Goal: Contribute content

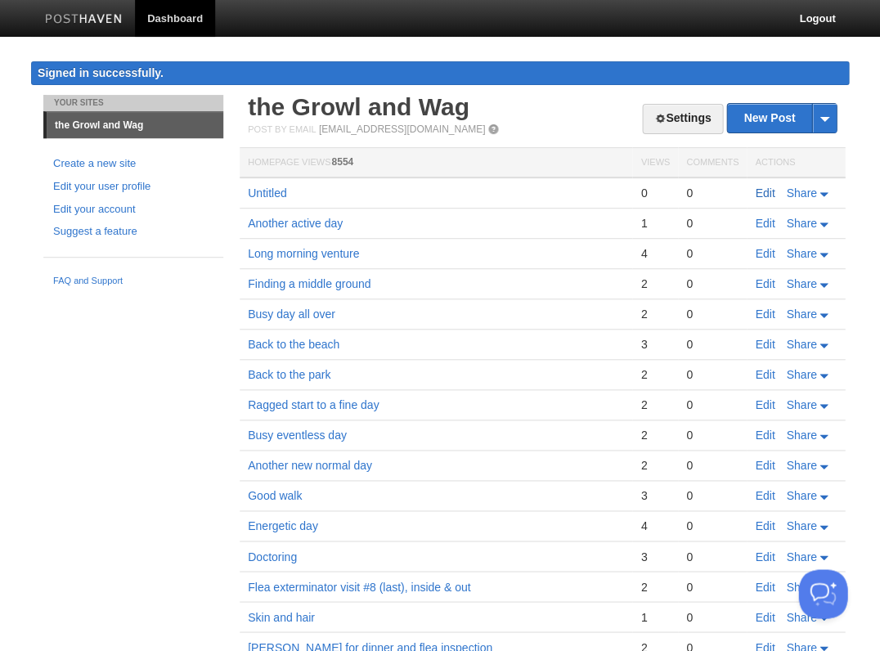
click at [763, 187] on link "Edit" at bounding box center [765, 193] width 20 height 13
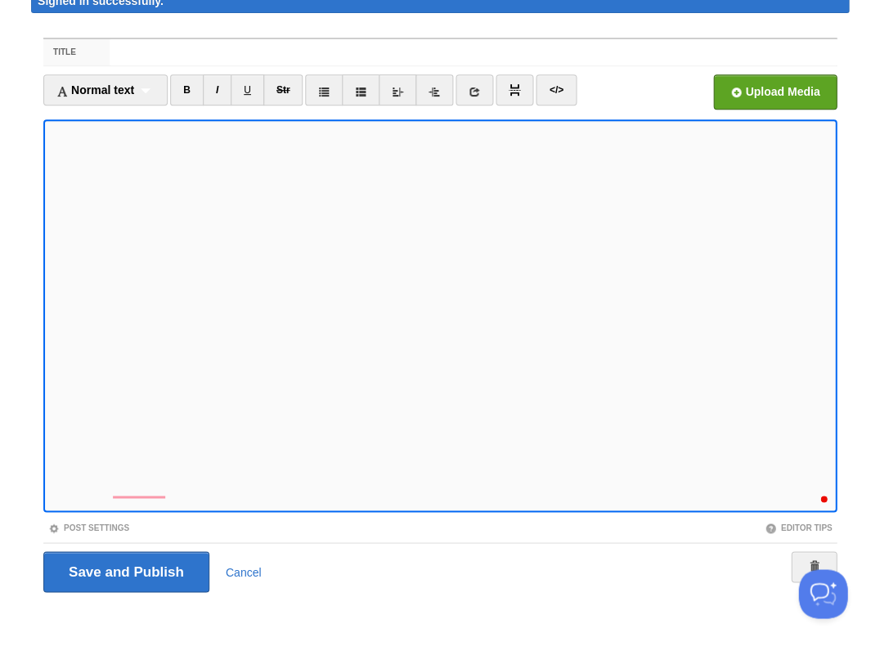
scroll to position [688, 0]
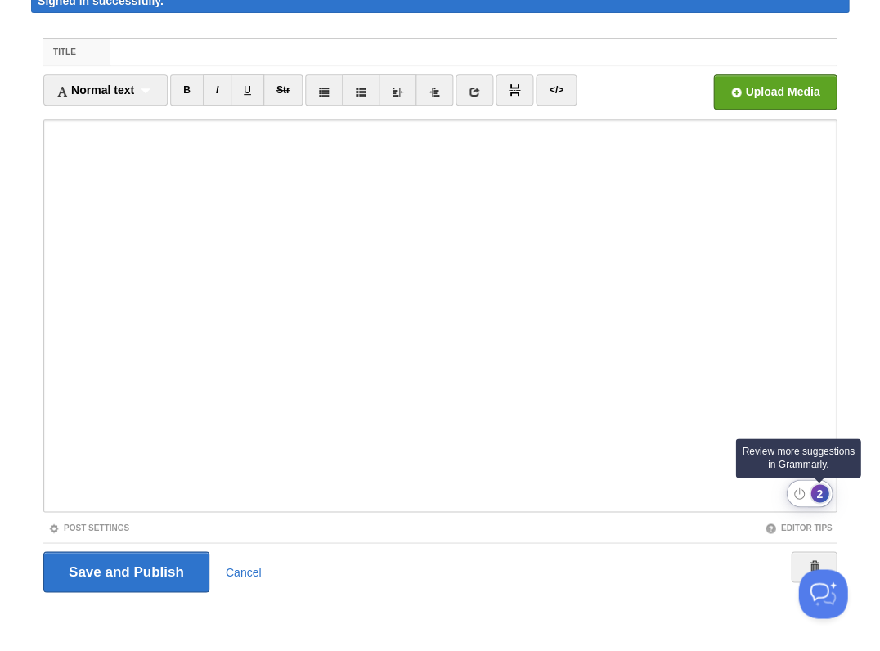
click at [818, 493] on div "2" at bounding box center [820, 493] width 18 height 18
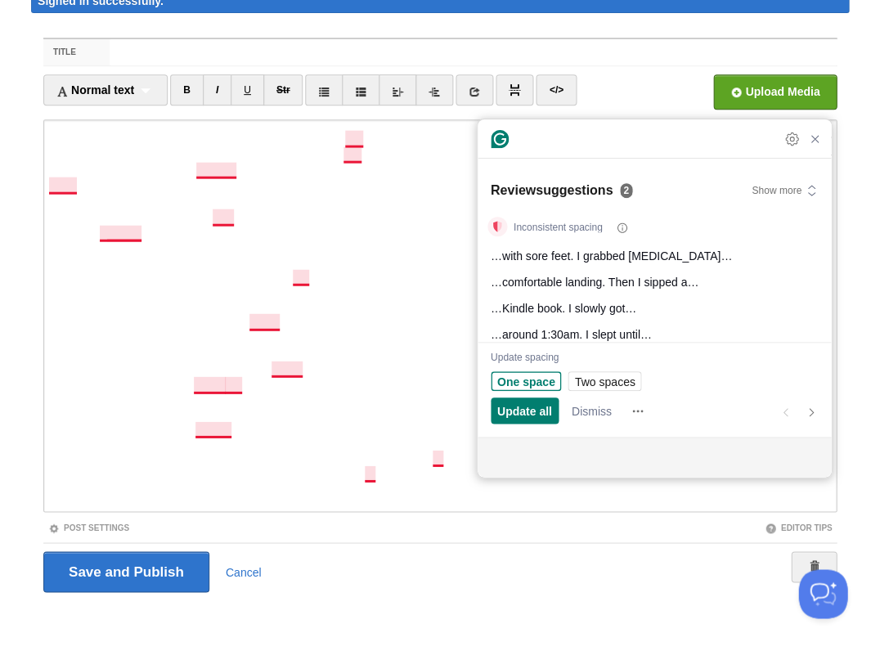
click at [513, 380] on span "One space" at bounding box center [526, 381] width 58 height 17
click at [514, 380] on span "One space" at bounding box center [526, 381] width 58 height 17
click at [530, 416] on span "Update all" at bounding box center [524, 411] width 55 height 17
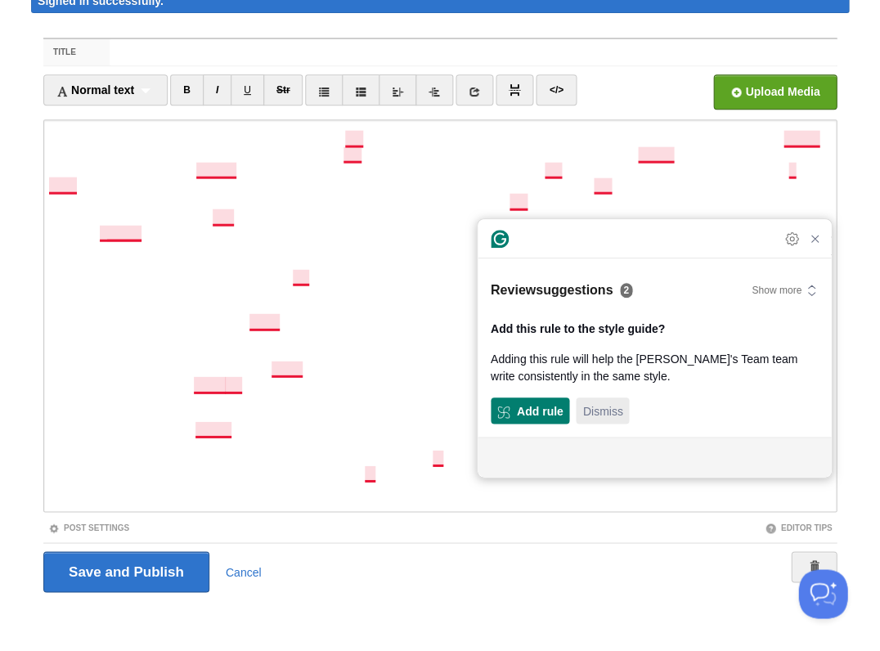
click at [597, 407] on span "Dismiss" at bounding box center [603, 411] width 40 height 17
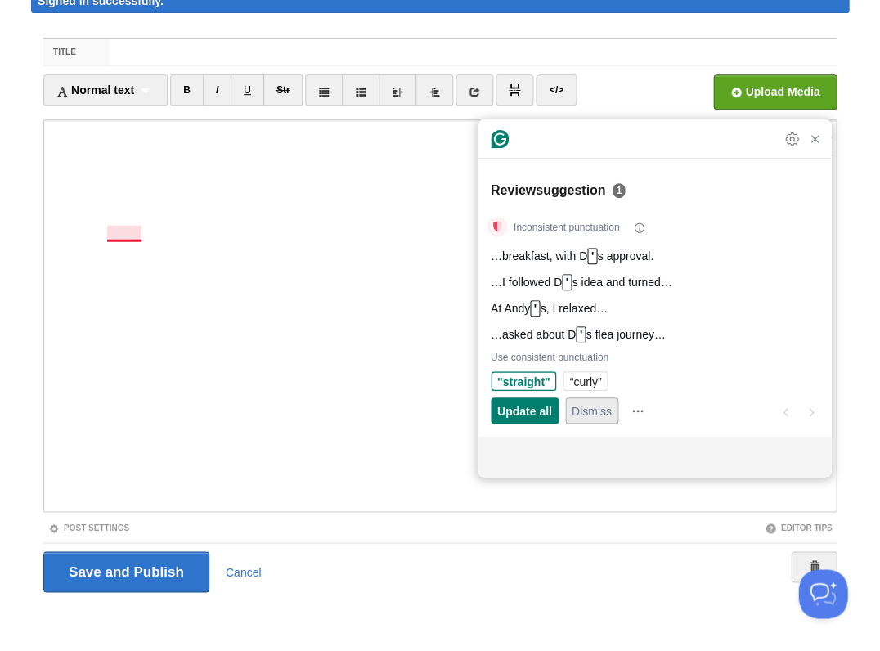
scroll to position [0, 0]
click at [592, 380] on span "“curly”" at bounding box center [585, 381] width 32 height 17
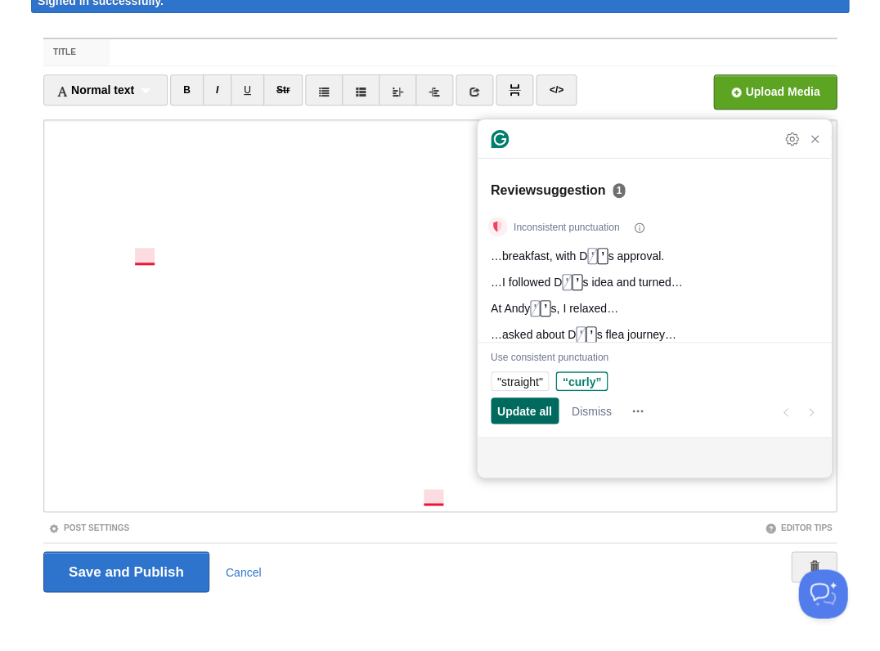
click at [533, 408] on span "Update all" at bounding box center [524, 411] width 55 height 17
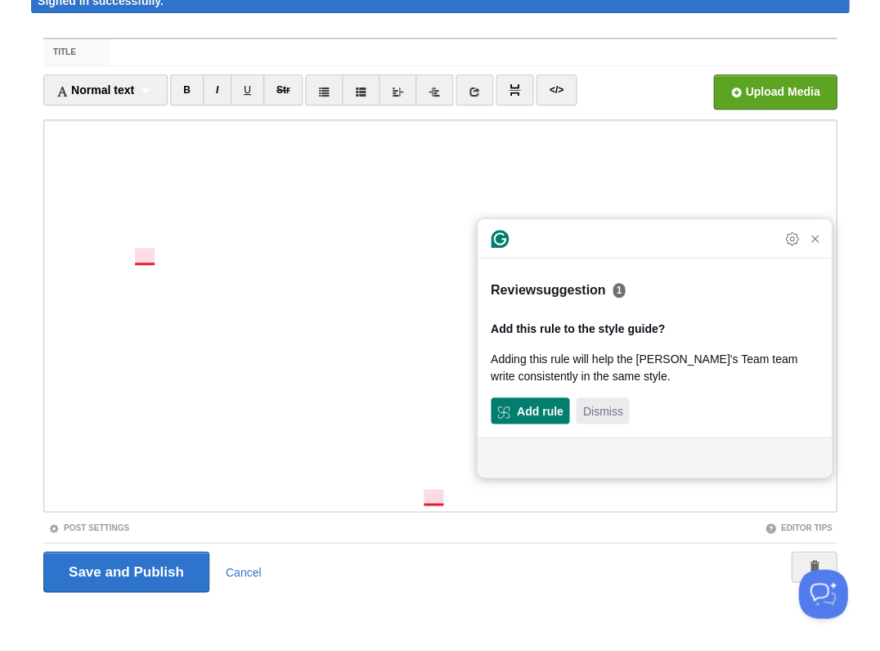
click at [594, 409] on span "Dismiss" at bounding box center [603, 411] width 40 height 17
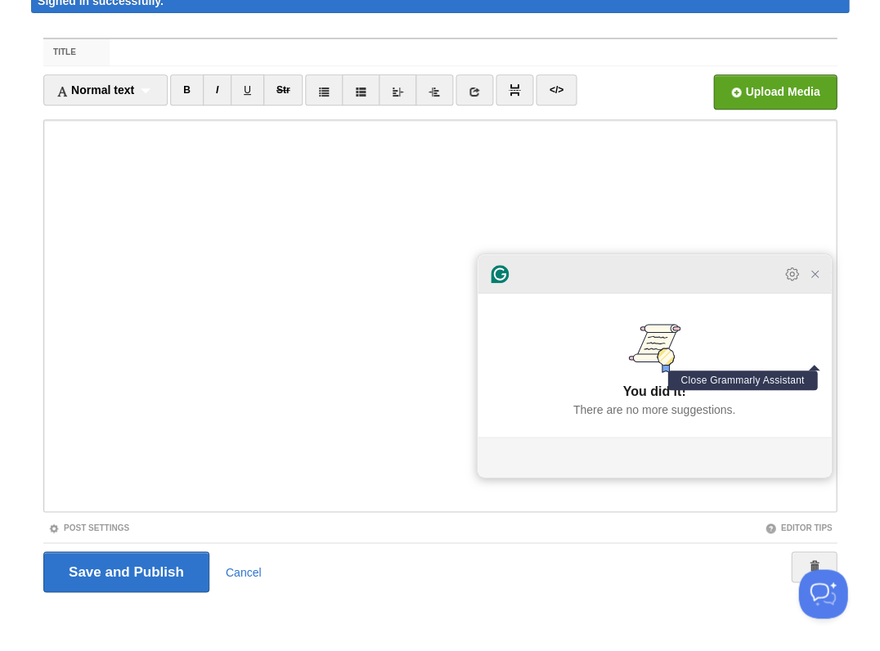
click at [811, 281] on icon "Close Grammarly Assistant" at bounding box center [814, 274] width 13 height 13
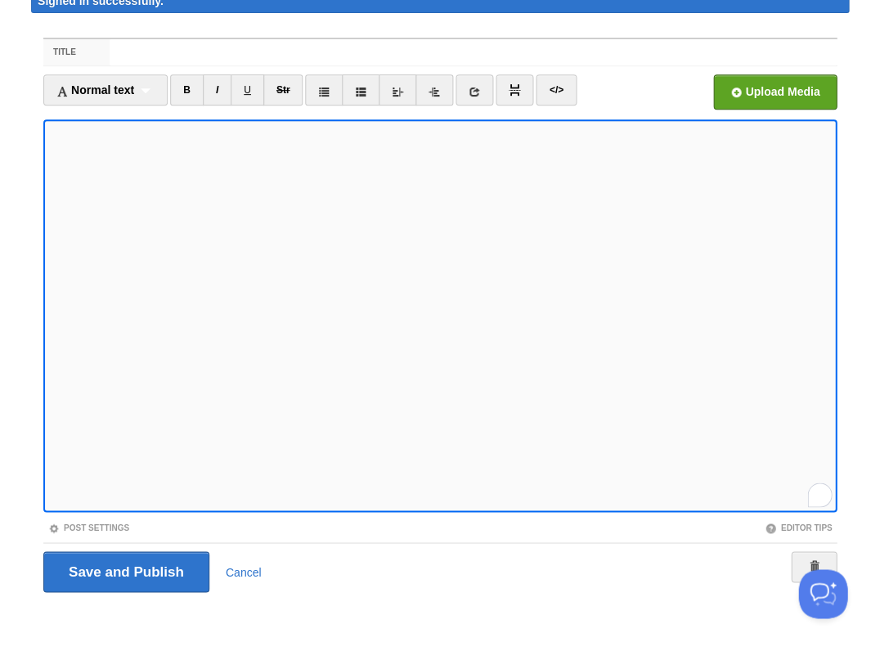
scroll to position [688, 0]
click at [124, 569] on input "Save and Publish" at bounding box center [126, 571] width 166 height 41
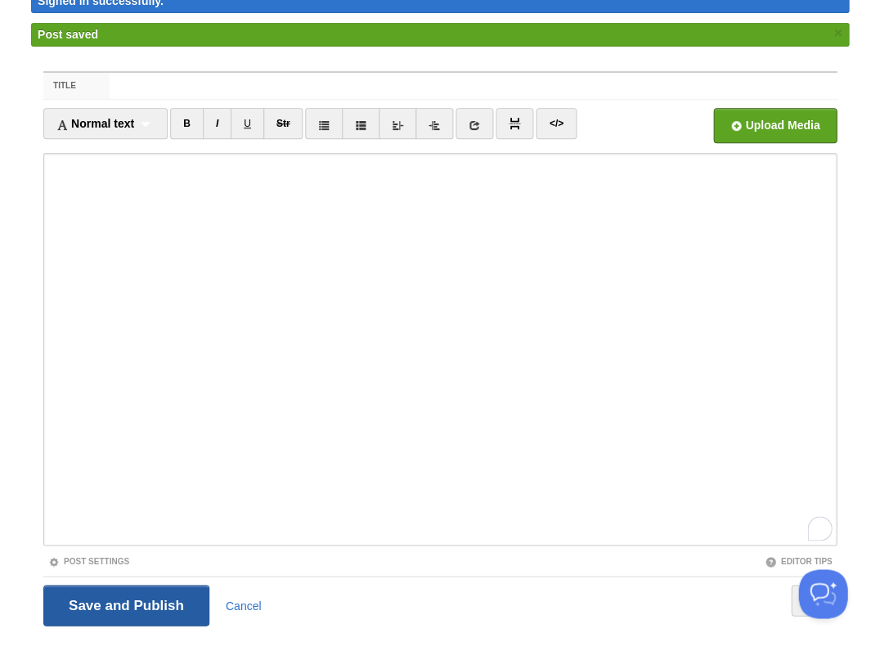
click at [172, 599] on input "Save and Publish" at bounding box center [126, 605] width 166 height 41
